Goal: Transaction & Acquisition: Purchase product/service

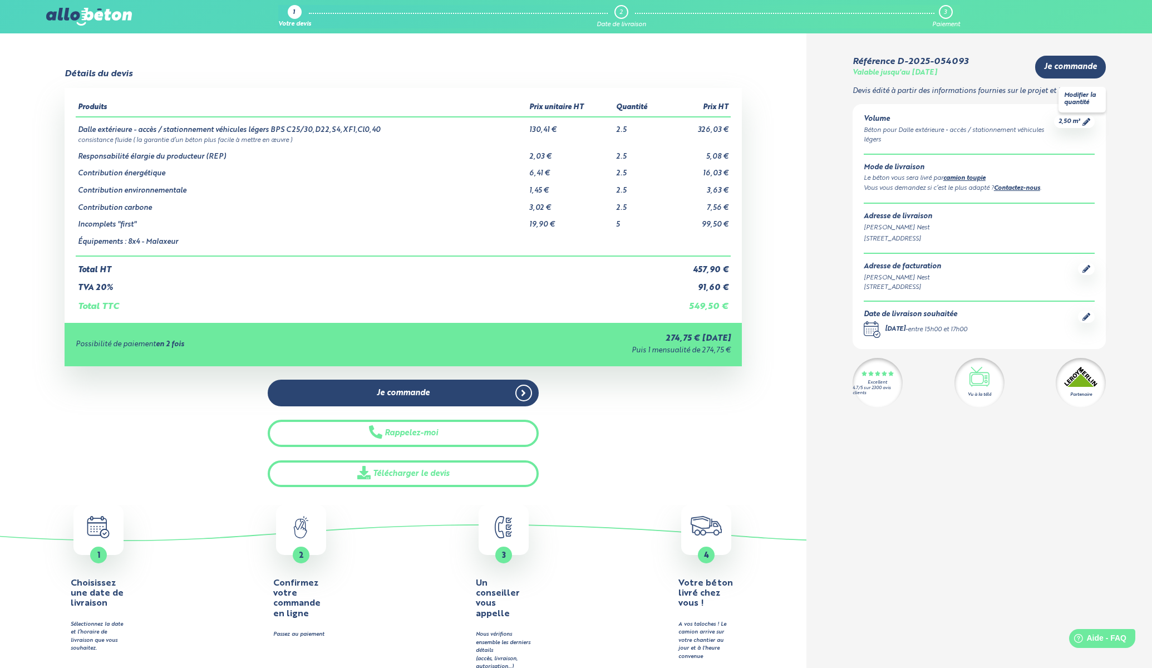
click at [872, 121] on span "2,50 m³" at bounding box center [1070, 121] width 22 height 8
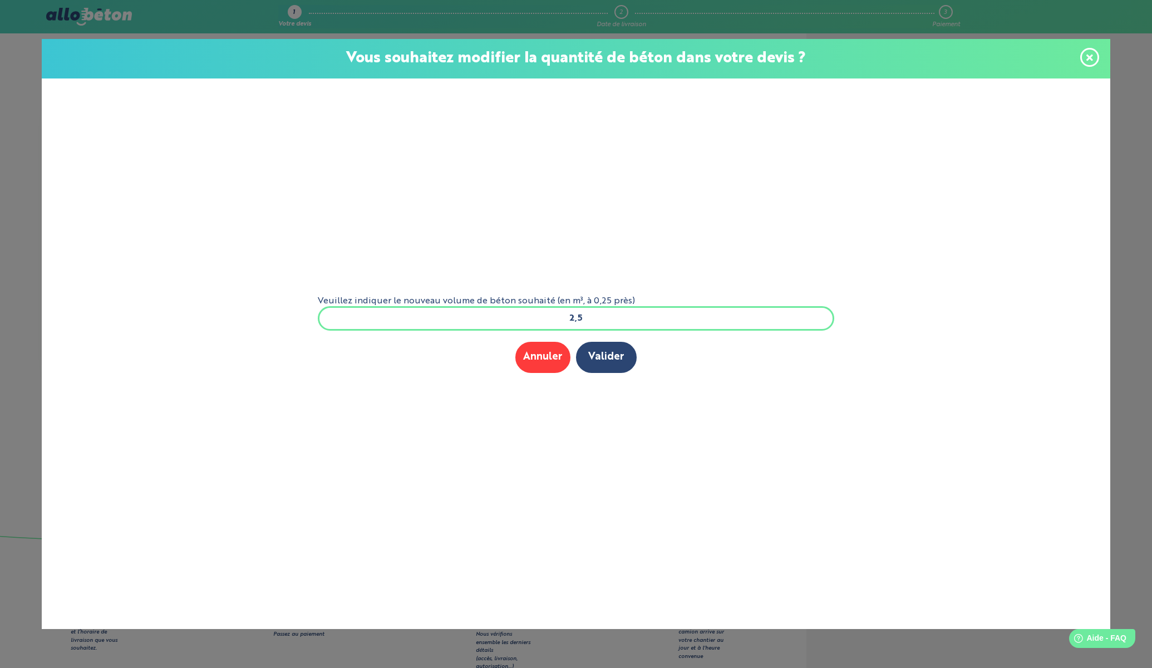
click at [590, 323] on input "2,5" at bounding box center [576, 318] width 517 height 24
type input "2"
click at [601, 362] on button "Valider" at bounding box center [606, 357] width 61 height 31
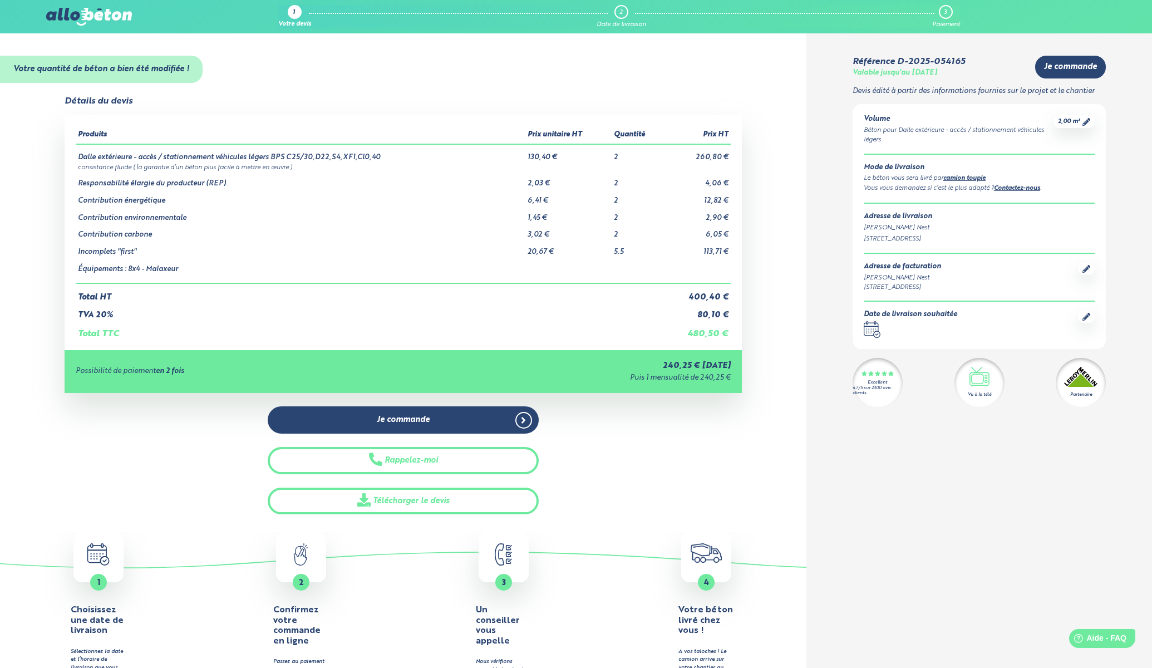
click at [1086, 316] on icon at bounding box center [1087, 317] width 8 height 8
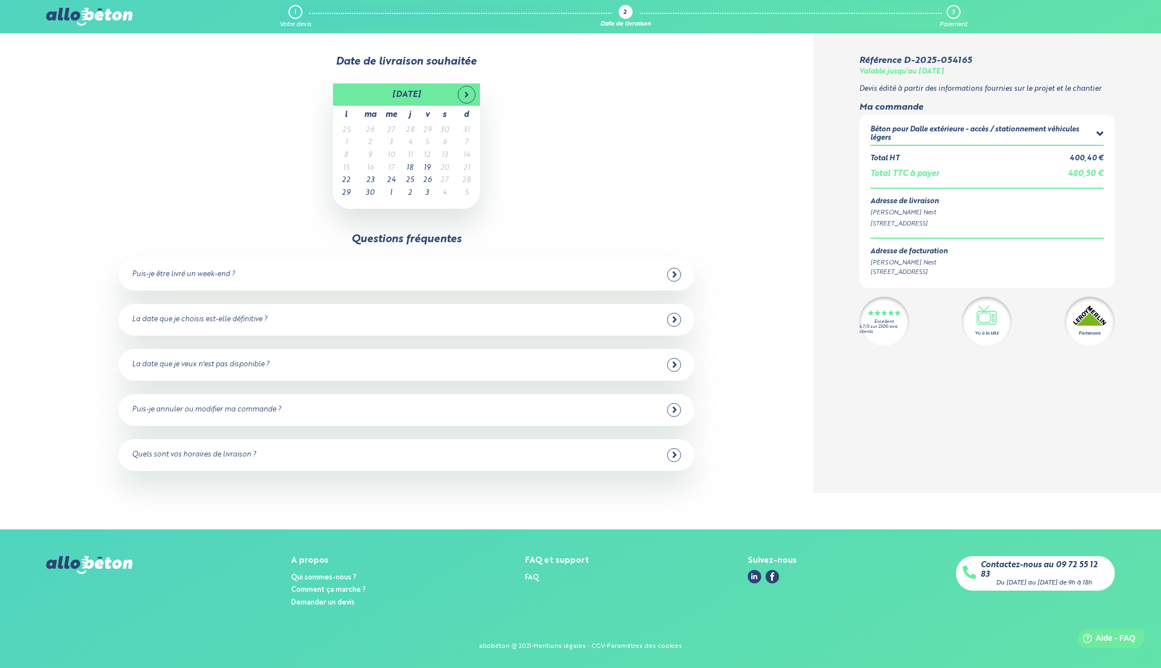
click at [393, 167] on td "17" at bounding box center [391, 168] width 21 height 13
click at [392, 165] on td "17" at bounding box center [391, 168] width 21 height 13
click at [391, 166] on div "Date non sélectionnable en ligne. Appelez-nous si c'est votre seule disponibili…" at bounding box center [414, 176] width 120 height 50
click at [571, 129] on div "septembre 2025 l ma me j v s d 25 26 27 28 29 30 31 1 2 3 4 5 6 7 8 9 10 11 12 …" at bounding box center [405, 146] width 715 height 125
click at [622, 155] on div "septembre 2025 l ma me j v s d 25 26 27 28 29 30 31 1 2 3 4 5 6 7 8 9 10 11 12 …" at bounding box center [405, 146] width 715 height 125
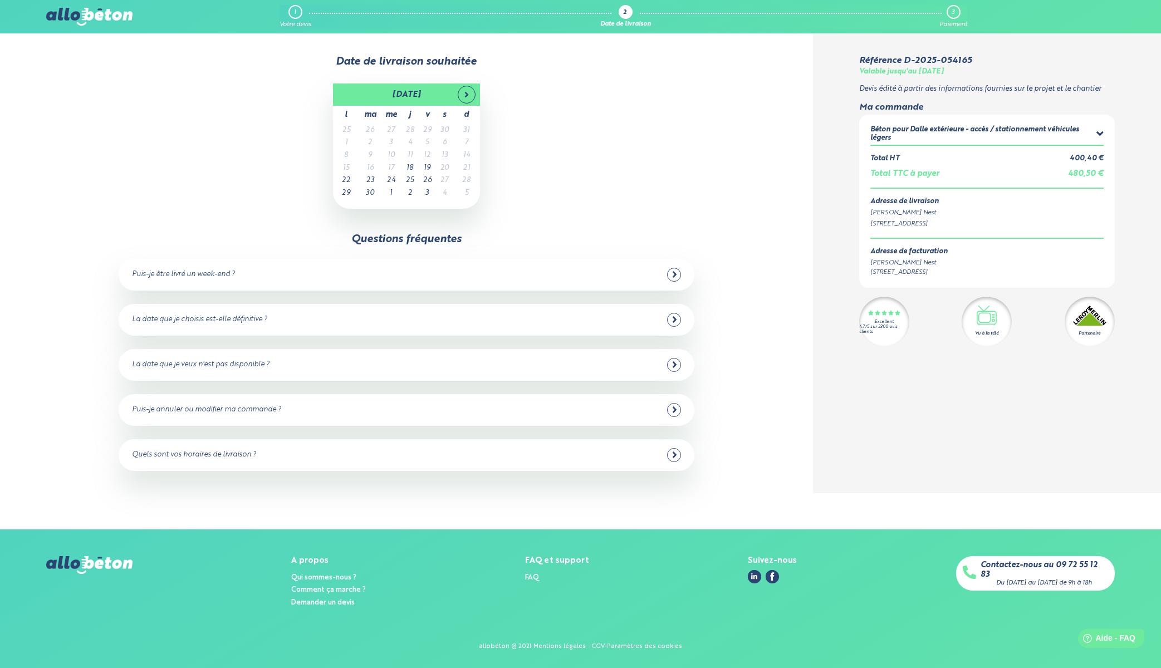
click at [626, 144] on div "septembre 2025 l ma me j v s d 25 26 27 28 29 30 31 1 2 3 4 5 6 7 8 9 10 11 12 …" at bounding box center [405, 146] width 715 height 125
click at [390, 169] on td "17" at bounding box center [391, 168] width 21 height 13
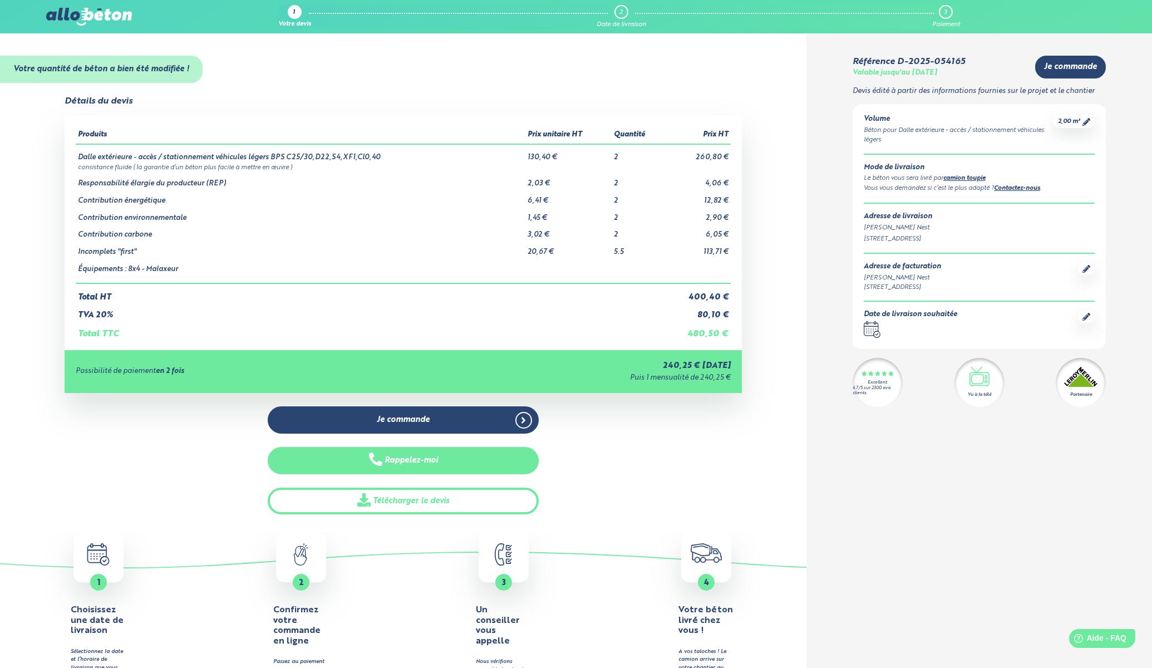
click at [429, 460] on button "Rappelez-moi" at bounding box center [403, 460] width 271 height 27
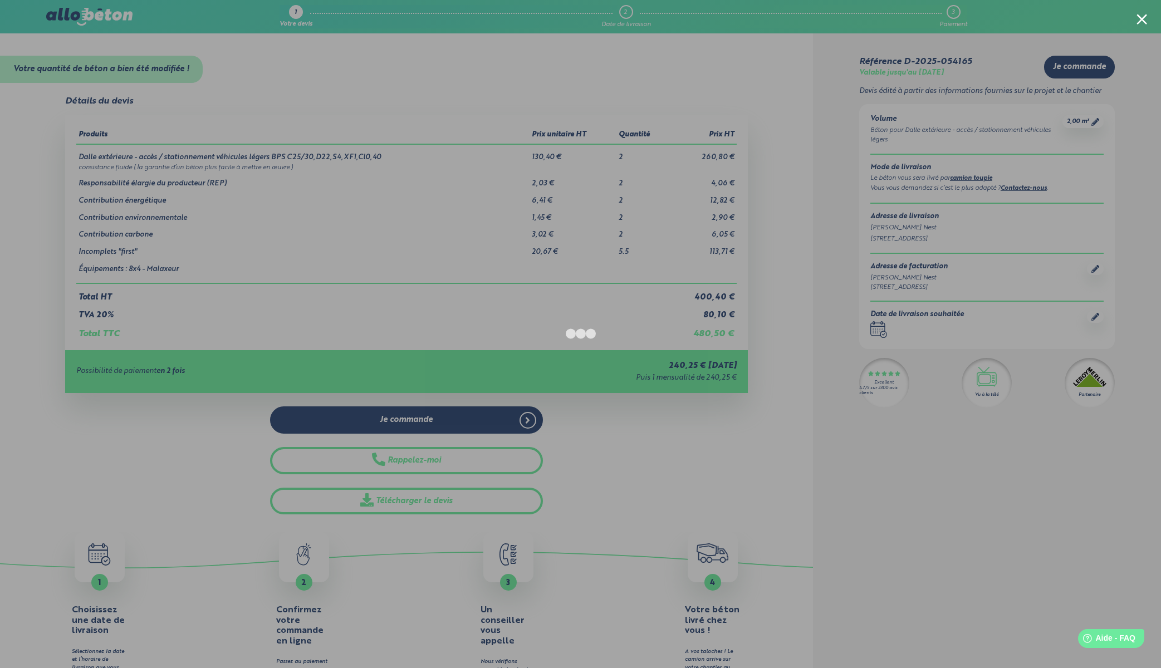
click at [341, 71] on div at bounding box center [580, 334] width 1161 height 668
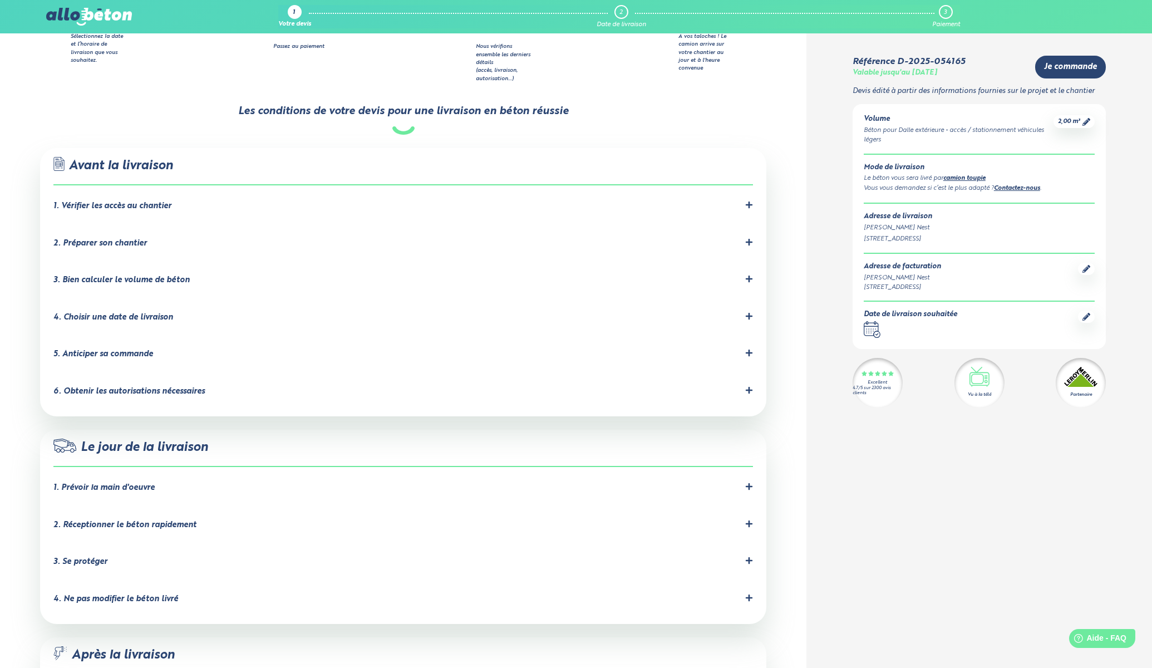
scroll to position [601, 0]
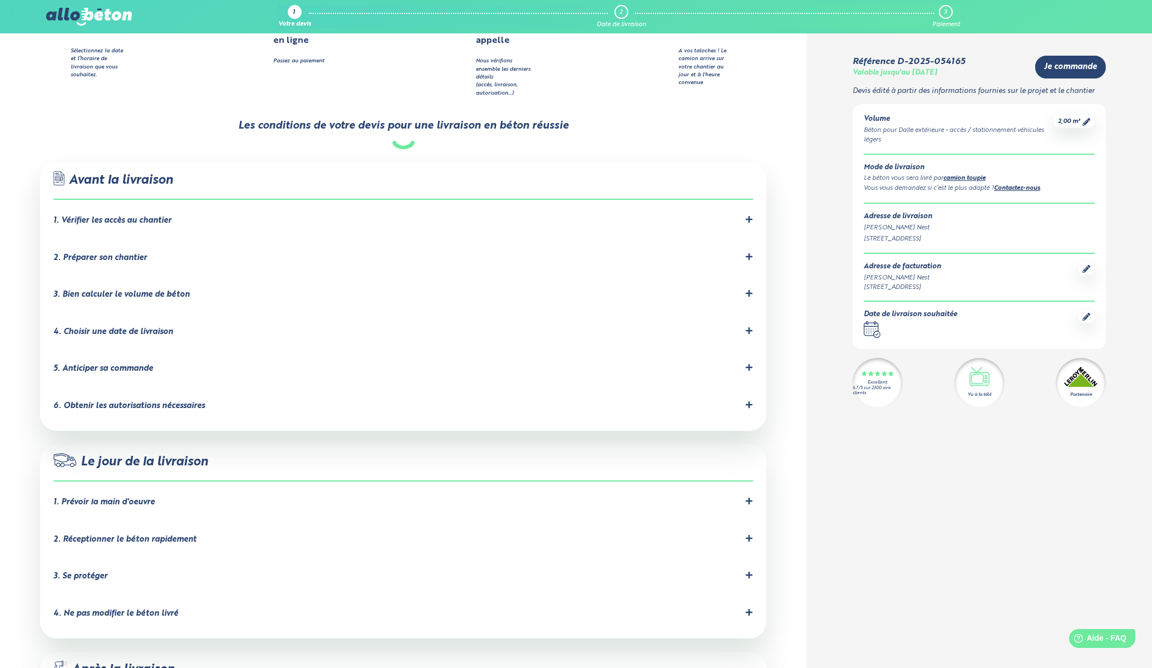
click at [133, 253] on div "2. Préparer son chantier" at bounding box center [100, 257] width 94 height 9
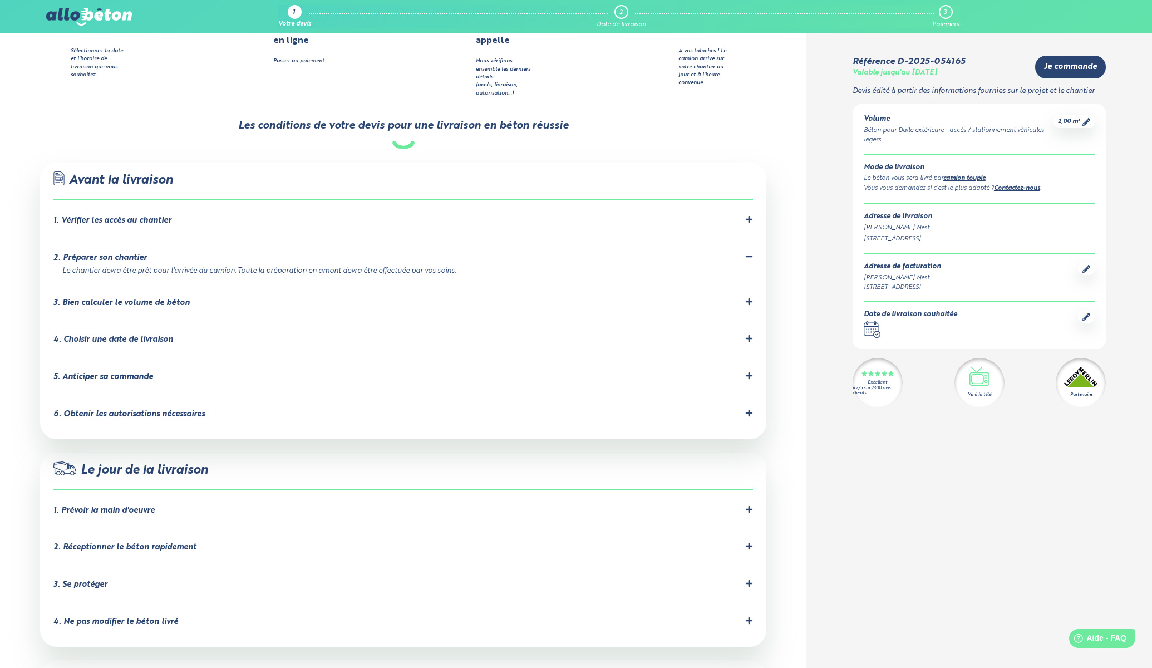
click at [162, 298] on div "3. Bien calculer le volume de béton" at bounding box center [121, 302] width 136 height 9
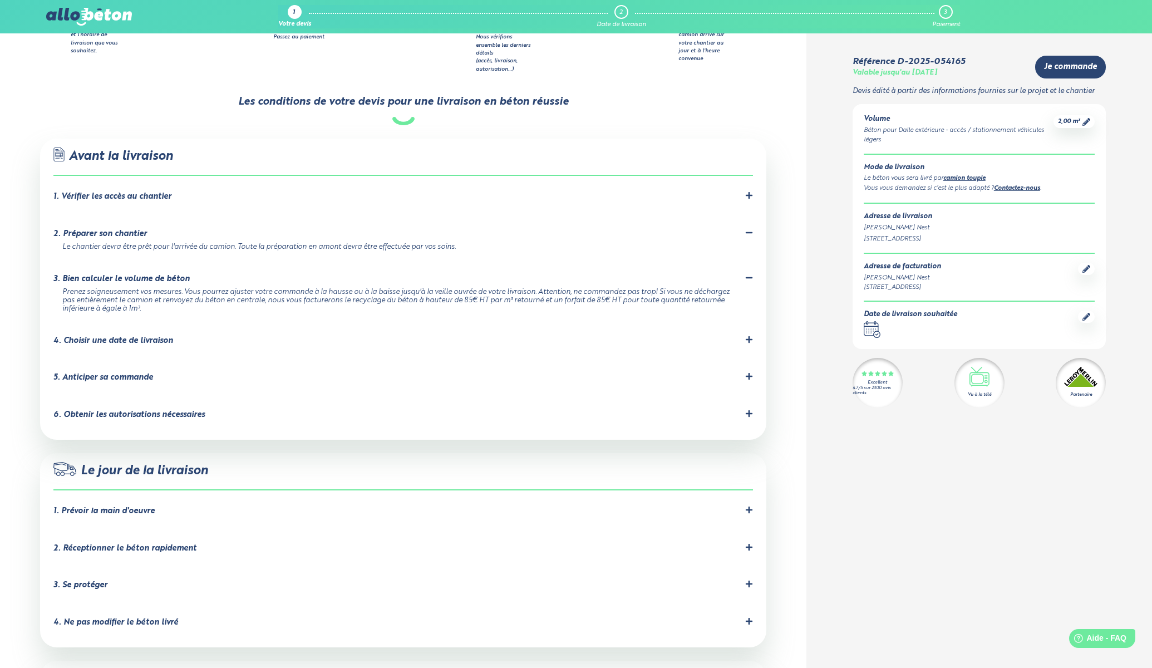
scroll to position [627, 0]
click at [136, 334] on div "4. Choisir une date de livraison" at bounding box center [113, 338] width 120 height 9
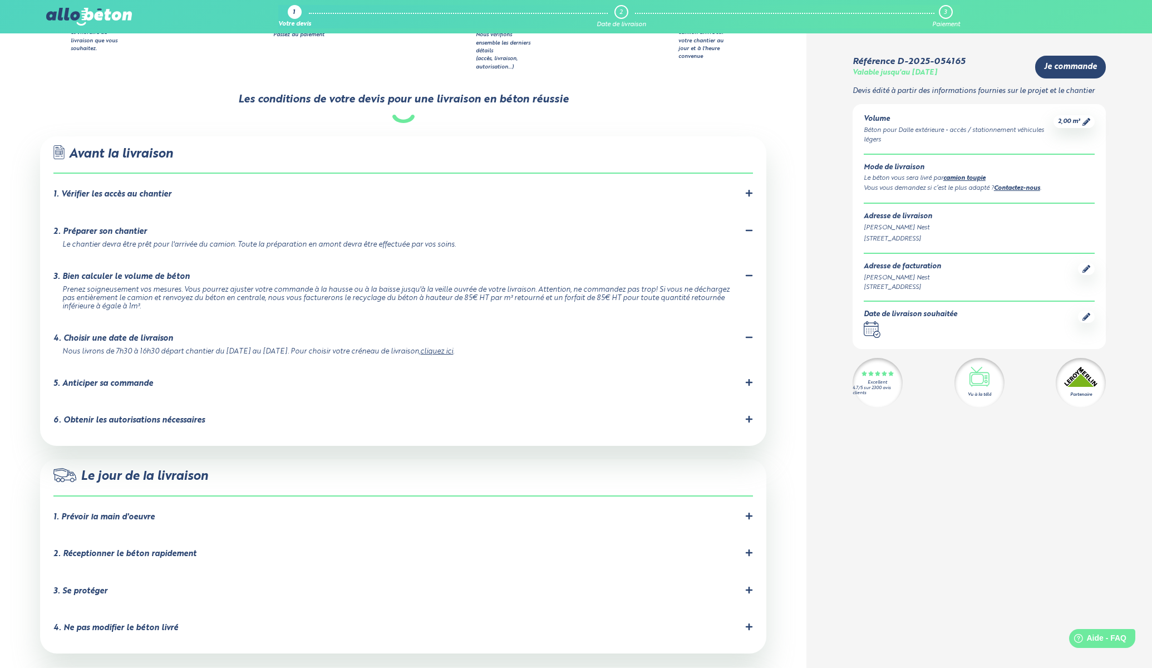
click at [122, 379] on div "5. Anticiper sa commande" at bounding box center [103, 383] width 100 height 9
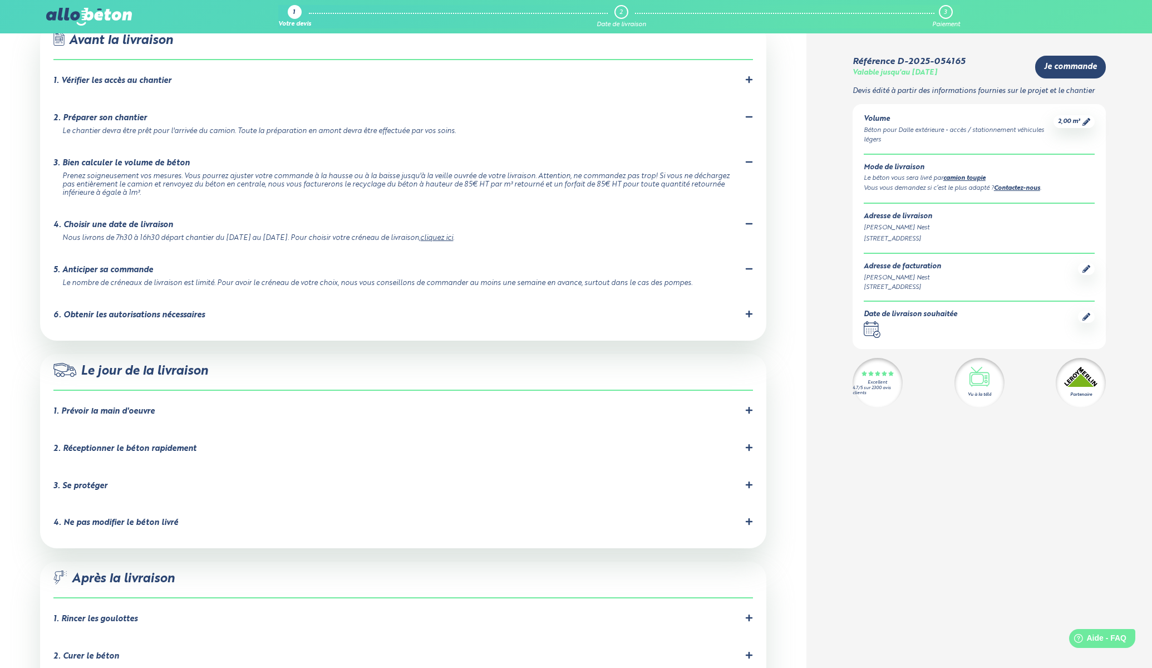
scroll to position [848, 0]
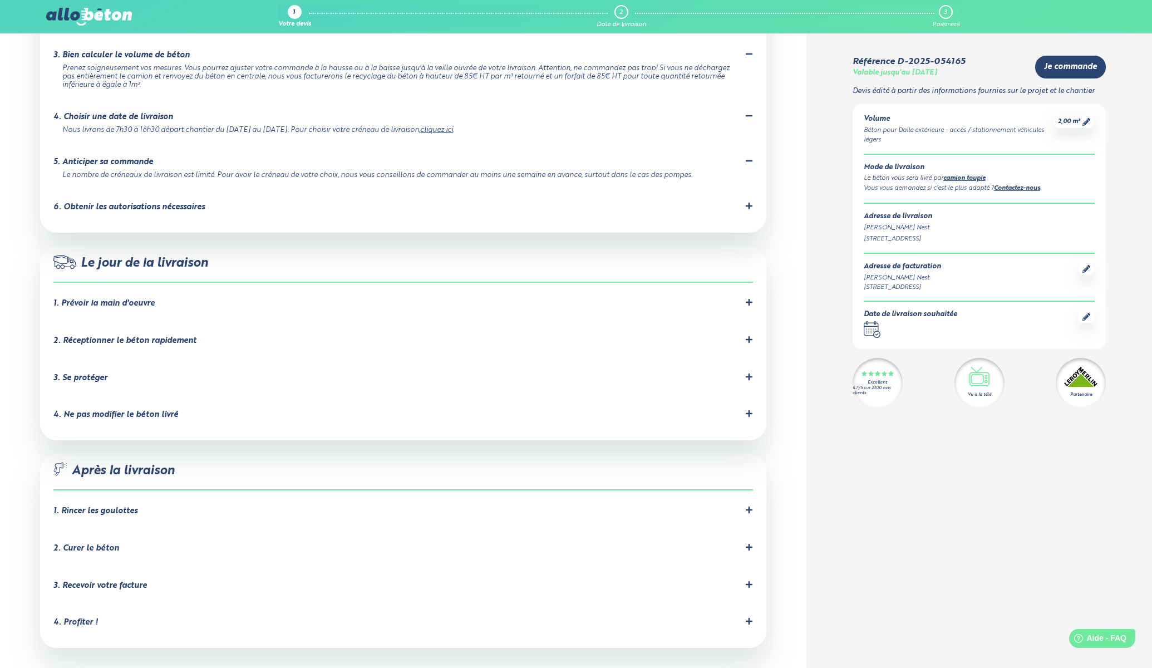
click at [141, 203] on div "6. Obtenir les autorisations nécessaires" at bounding box center [128, 207] width 151 height 9
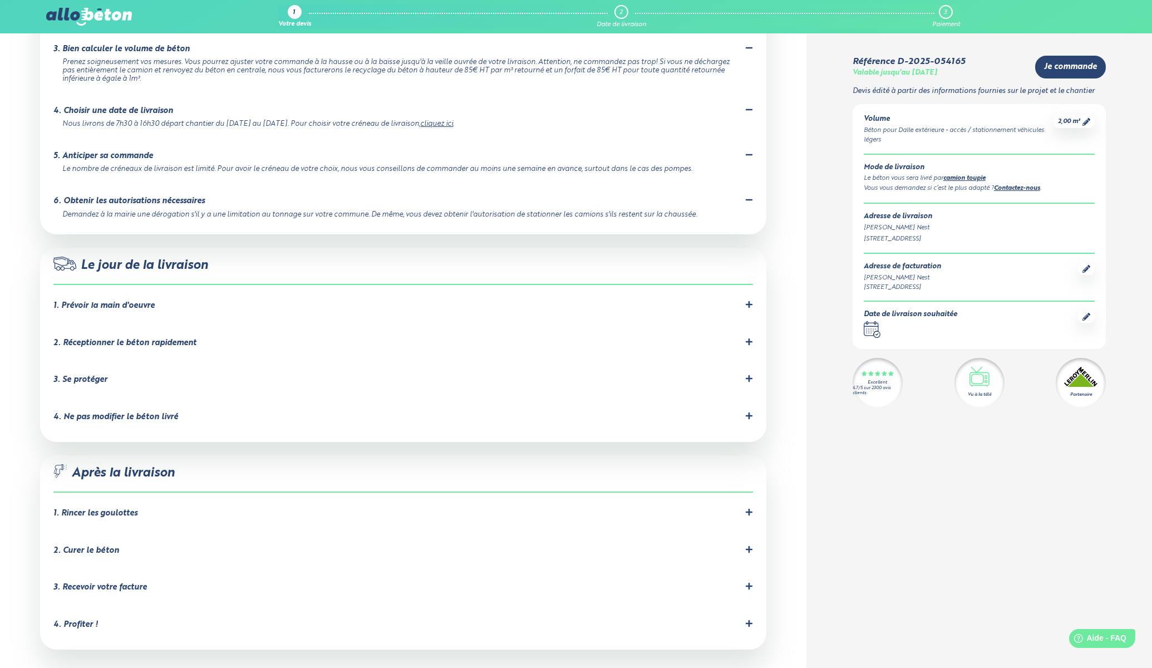
scroll to position [855, 0]
click at [124, 301] on div "1. Prévoir la main d'oeuvre" at bounding box center [103, 305] width 101 height 9
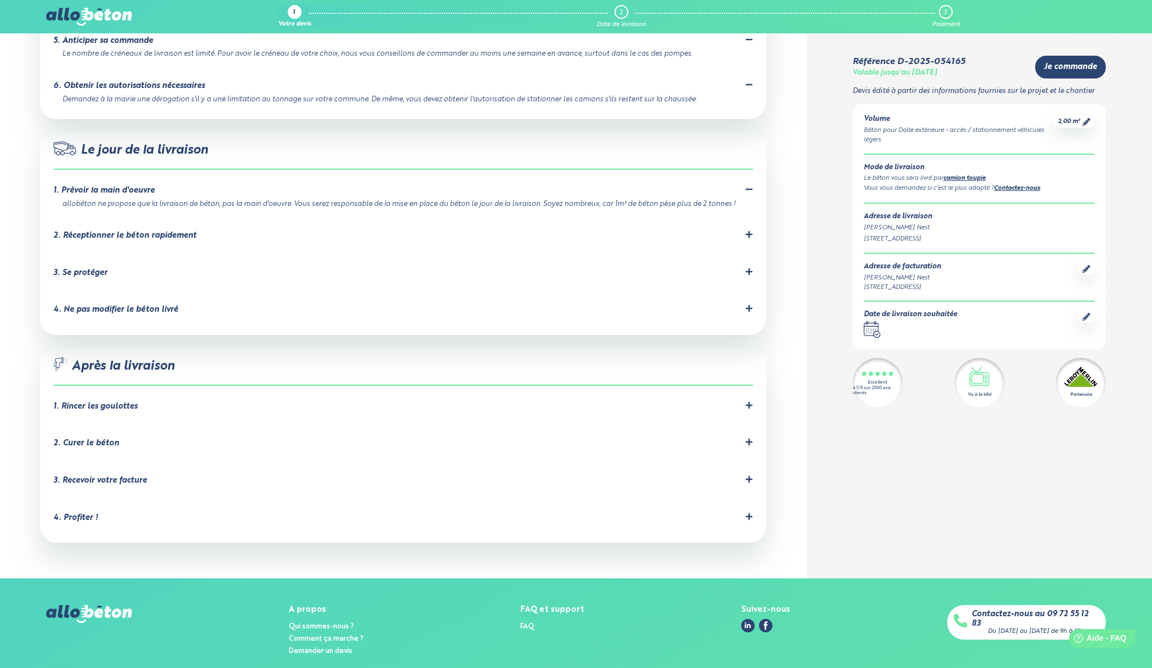
scroll to position [974, 0]
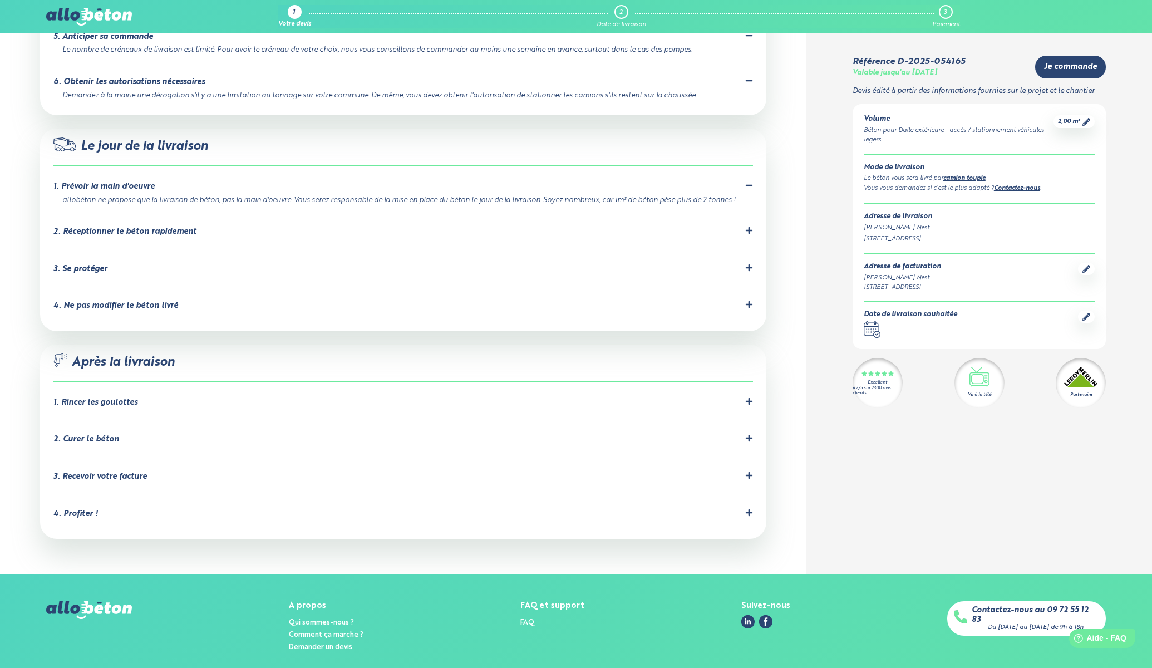
click at [116, 398] on div "1. Rincer les goulottes" at bounding box center [95, 402] width 84 height 9
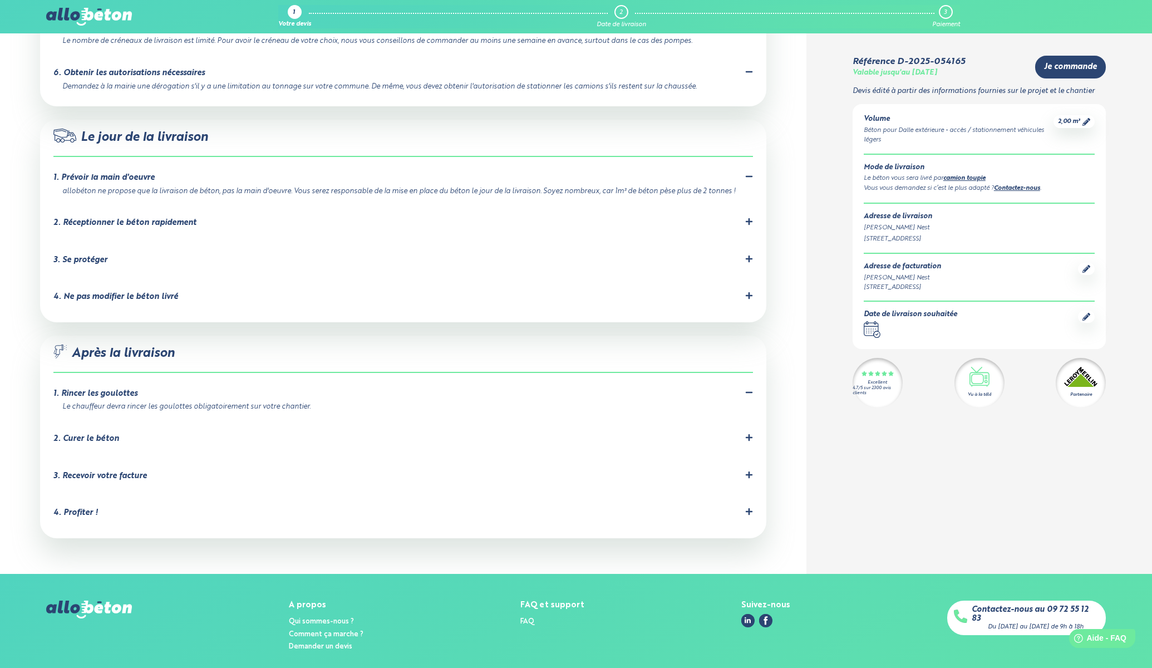
scroll to position [994, 0]
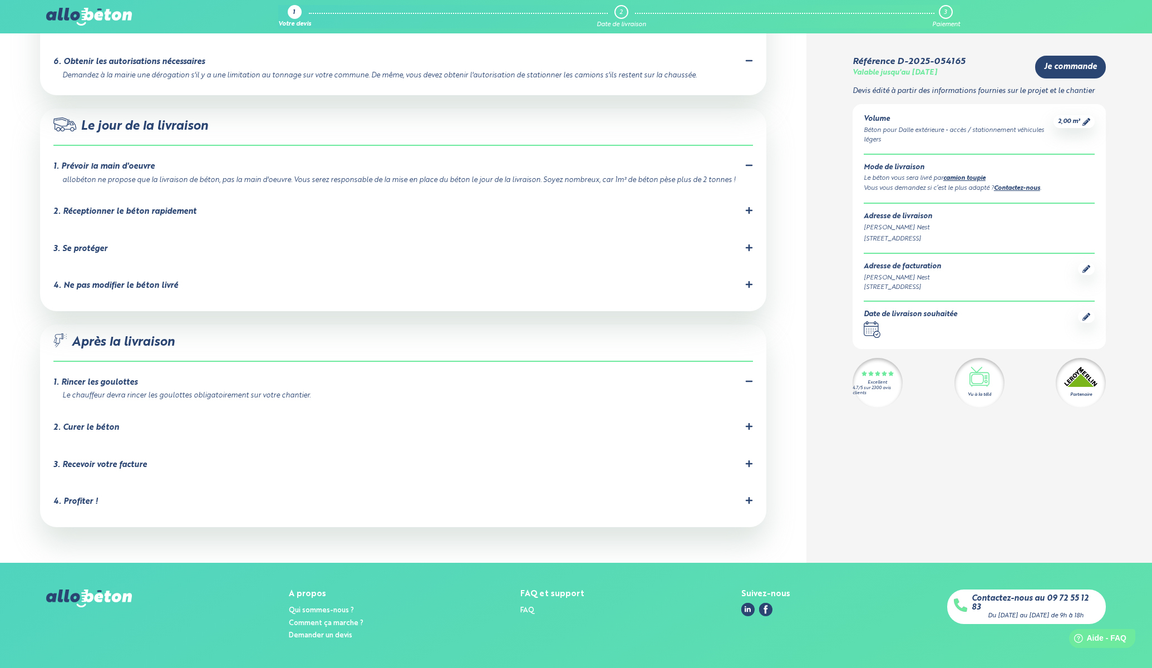
click at [92, 423] on div "2. Curer le béton" at bounding box center [86, 427] width 66 height 9
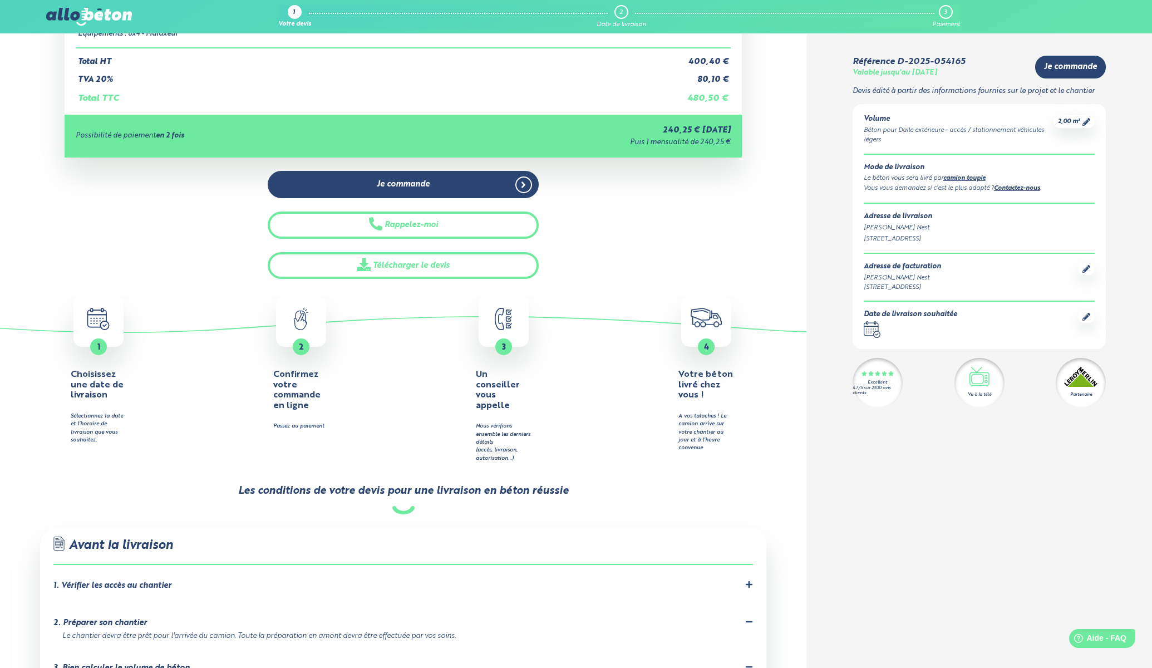
scroll to position [0, 0]
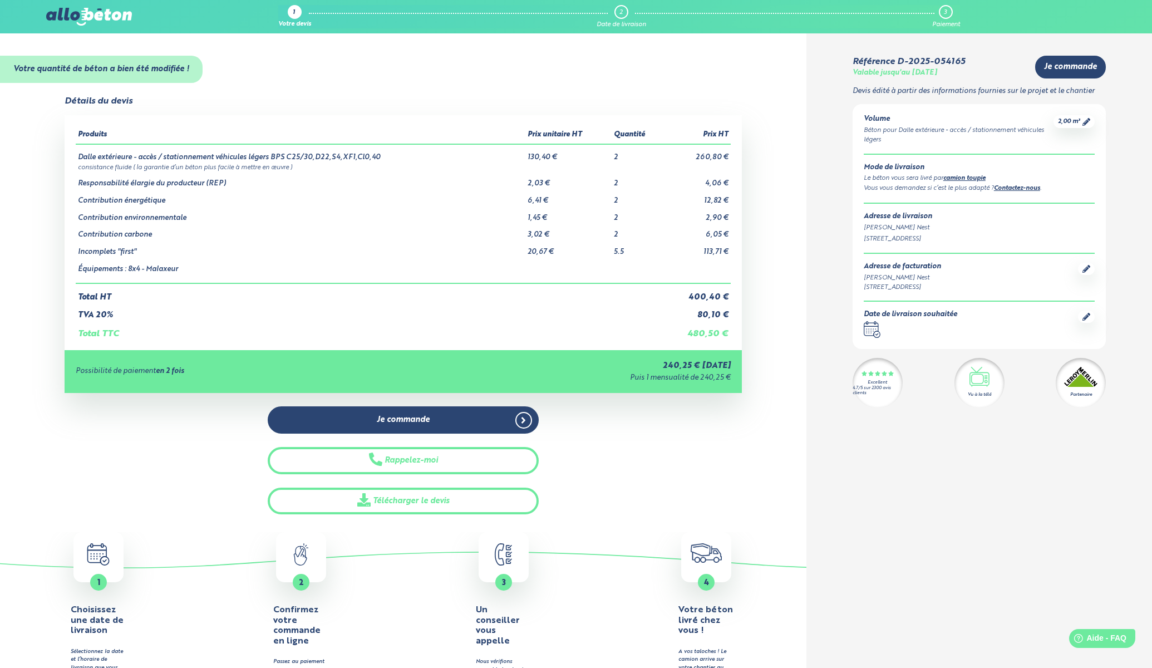
click at [664, 468] on div "Je commande Rappelez-moi Télécharger le devis" at bounding box center [404, 460] width 678 height 108
click at [45, 241] on div "Détails du devis Produits Prix unitaire HT Quantité Prix HT Dalle extérieure - …" at bounding box center [403, 305] width 807 height 418
